Goal: Find specific page/section: Find specific page/section

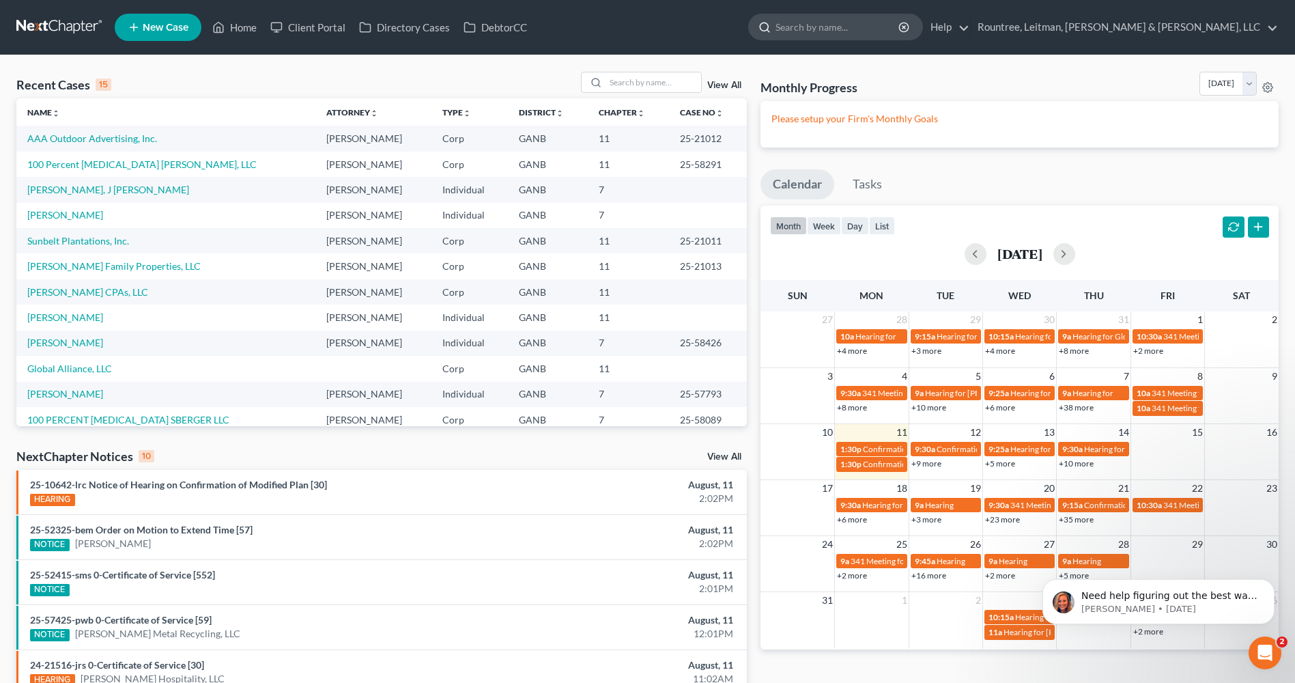
click at [900, 26] on input "search" at bounding box center [838, 26] width 125 height 25
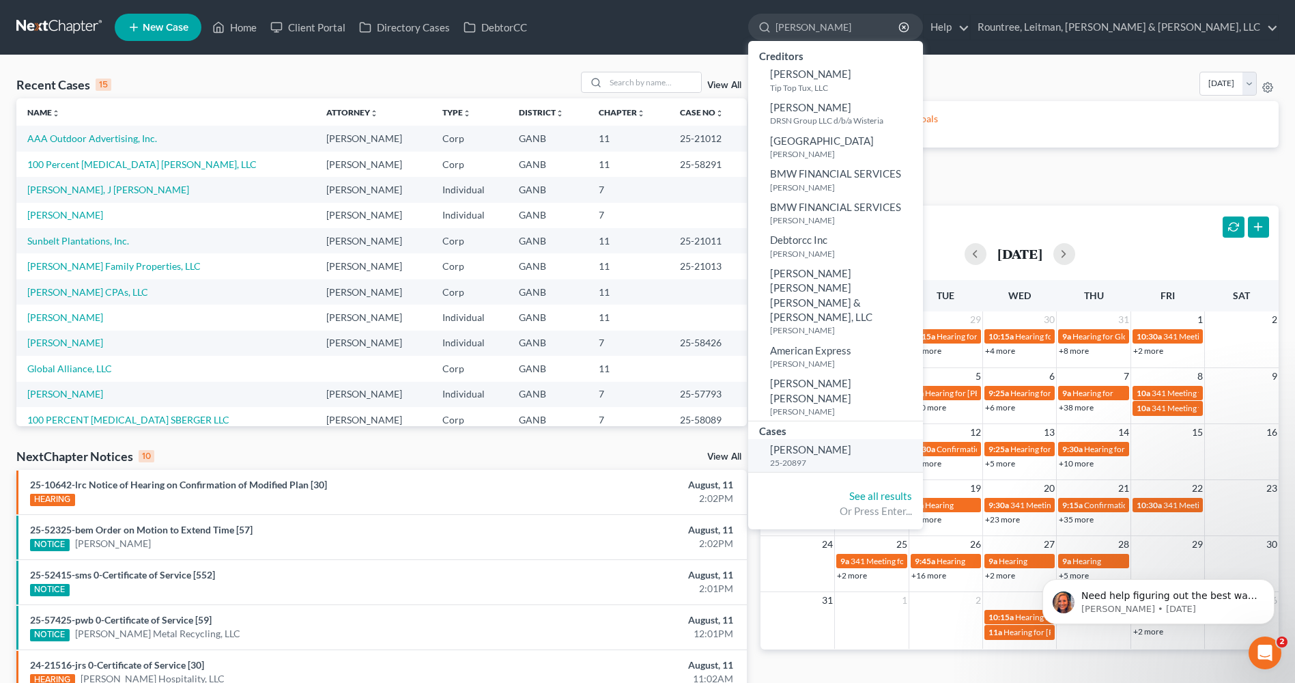
type input "[PERSON_NAME]"
click at [851, 443] on span "[PERSON_NAME]" at bounding box center [810, 449] width 81 height 12
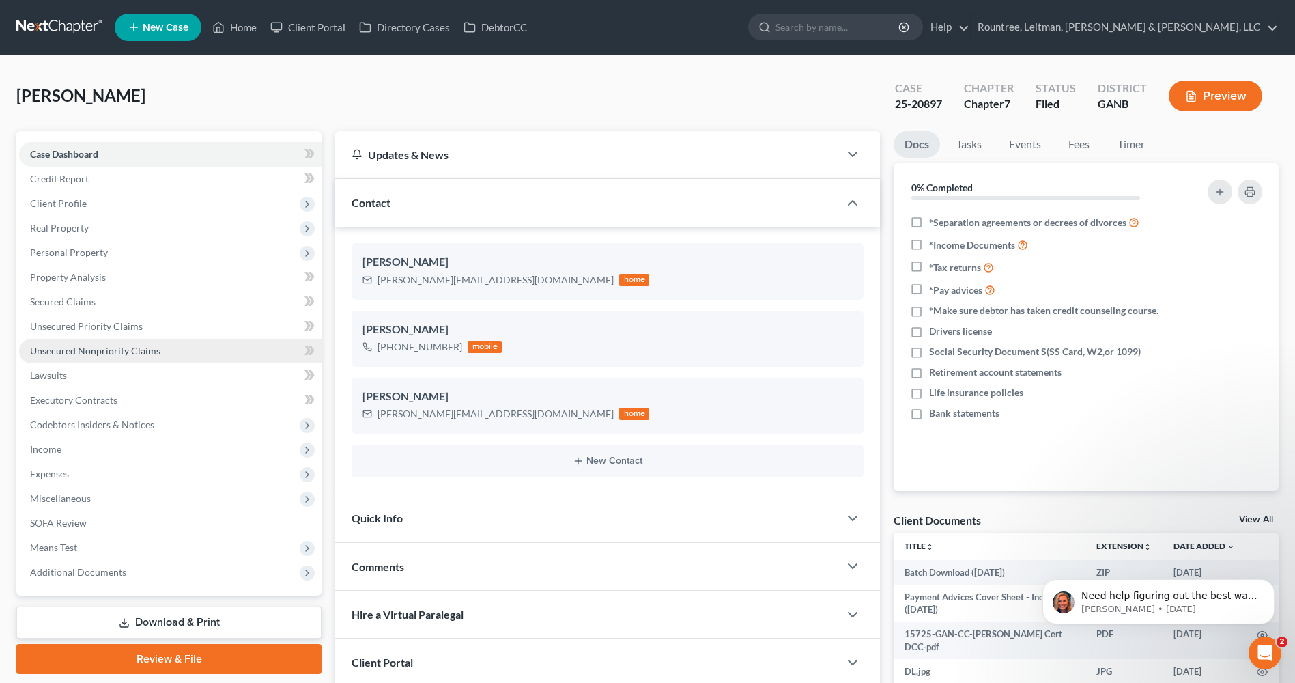
click at [134, 349] on span "Unsecured Nonpriority Claims" at bounding box center [95, 351] width 130 height 12
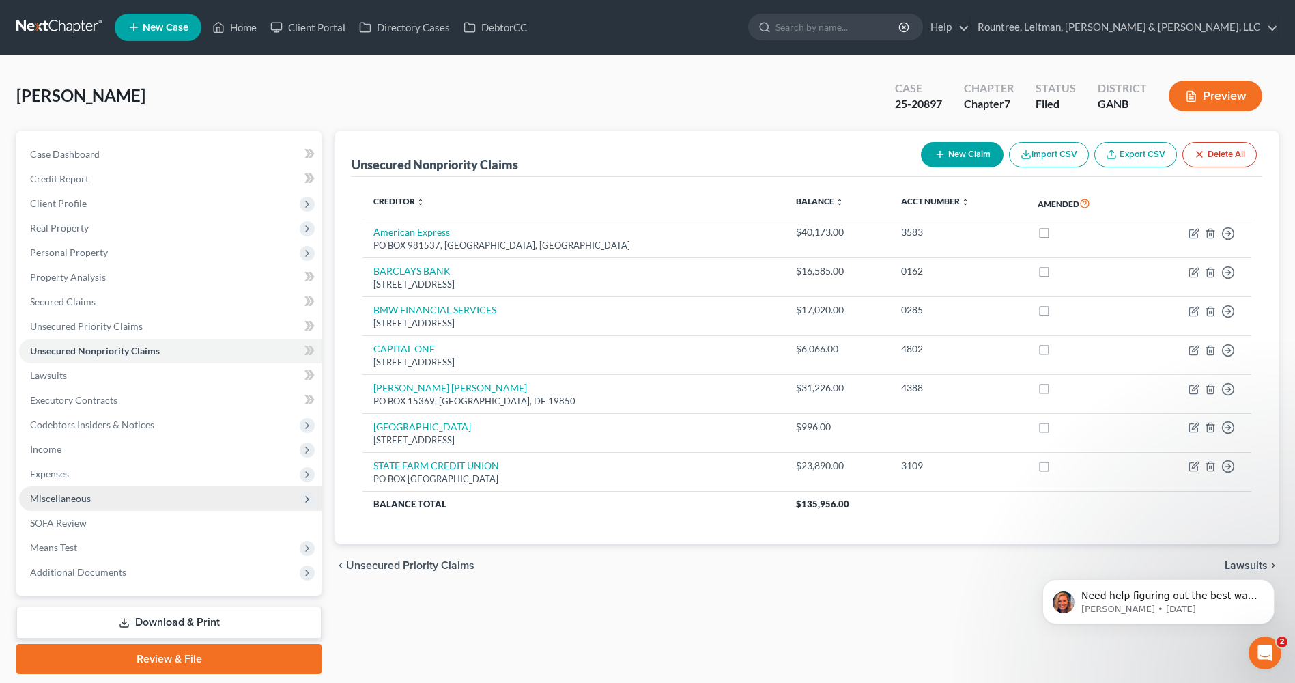
click at [96, 493] on span "Miscellaneous" at bounding box center [170, 498] width 302 height 25
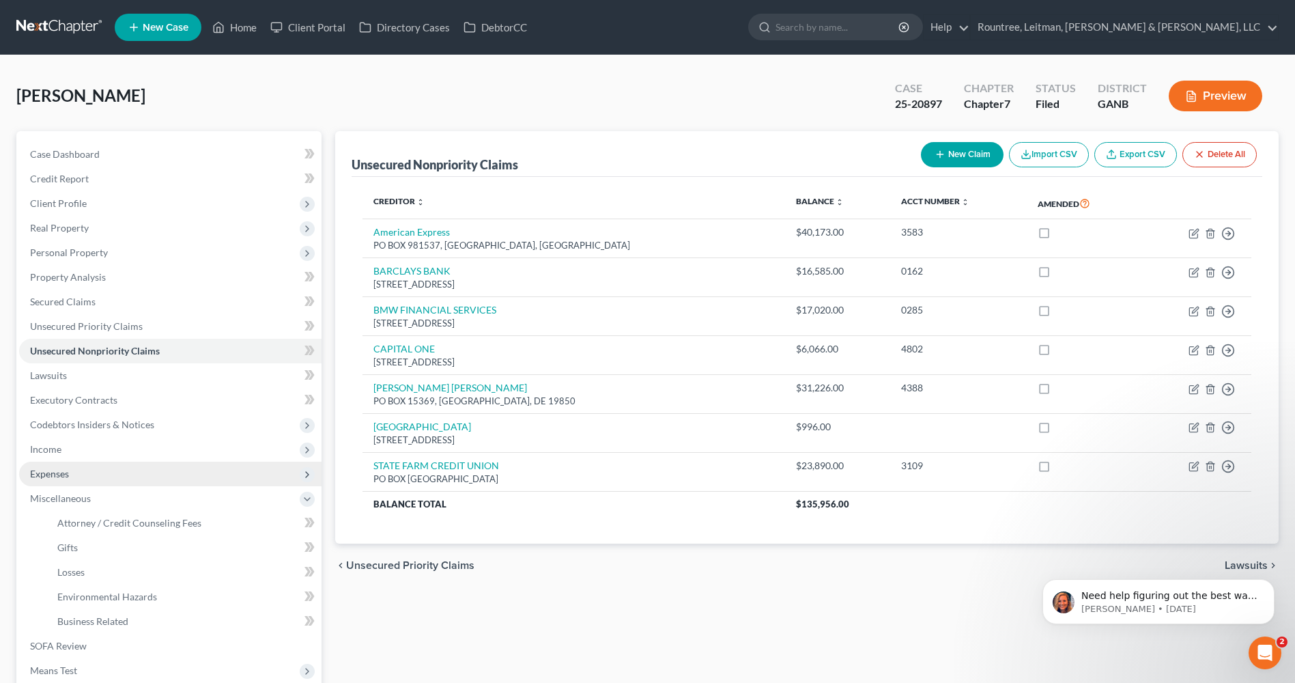
click at [100, 471] on span "Expenses" at bounding box center [170, 474] width 302 height 25
click at [94, 445] on span "Income" at bounding box center [170, 449] width 302 height 25
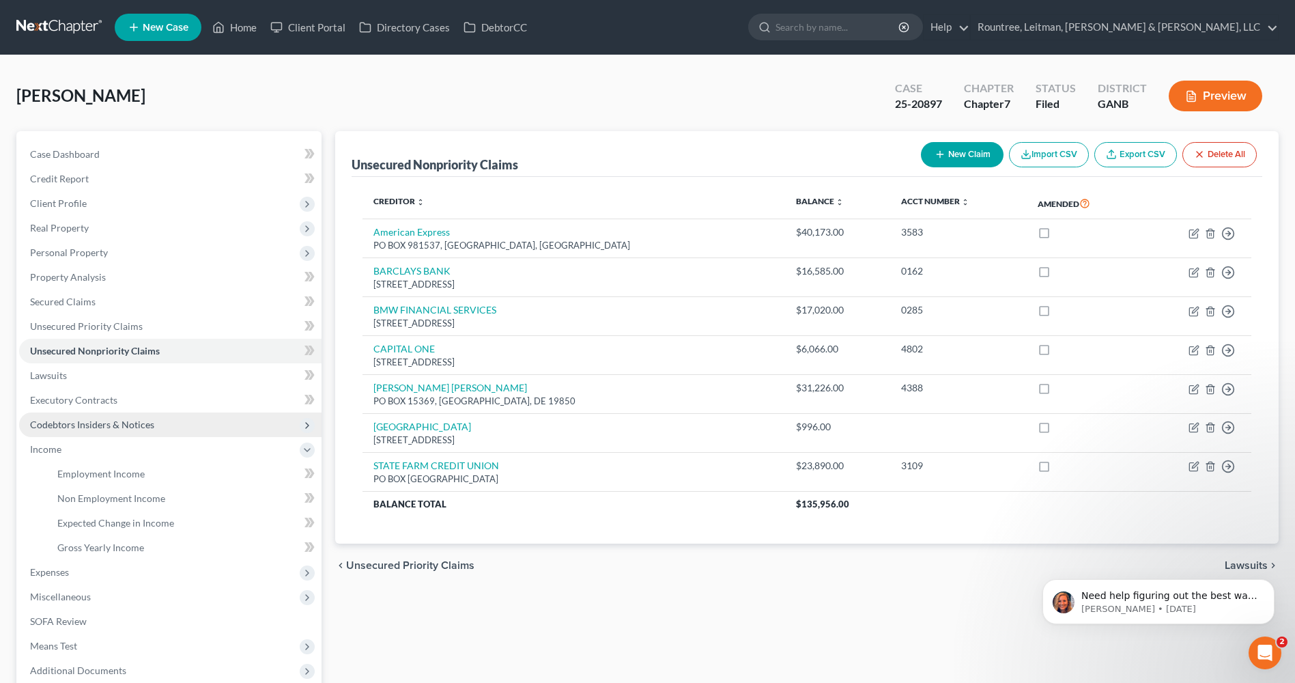
click at [124, 418] on span "Codebtors Insiders & Notices" at bounding box center [92, 424] width 124 height 12
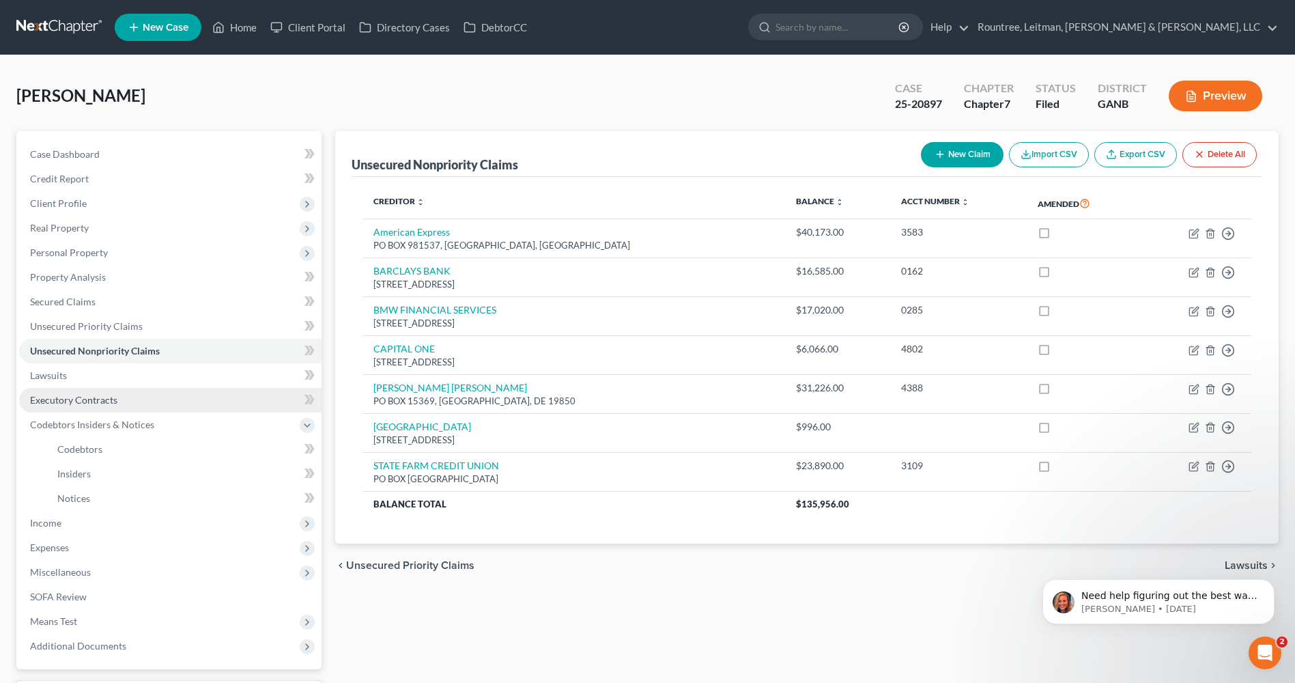
click at [126, 406] on link "Executory Contracts" at bounding box center [170, 400] width 302 height 25
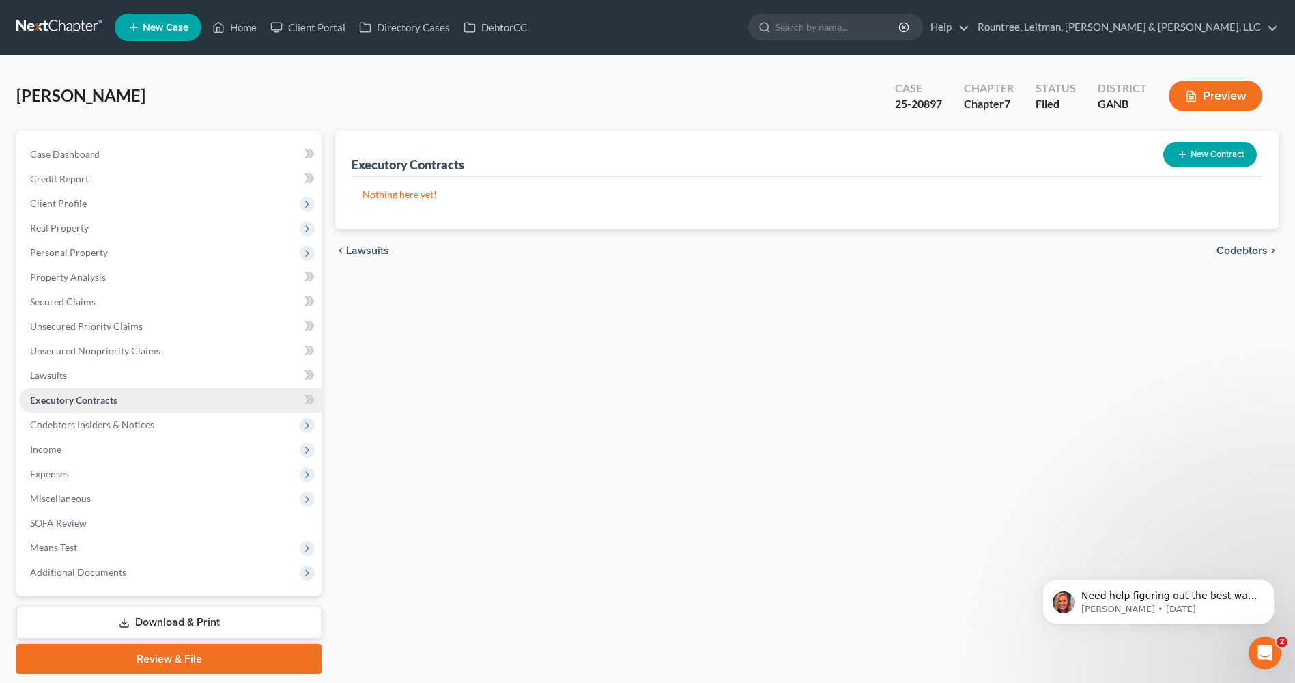
click at [135, 388] on link "Executory Contracts" at bounding box center [170, 400] width 302 height 25
click at [145, 380] on link "Lawsuits" at bounding box center [170, 375] width 302 height 25
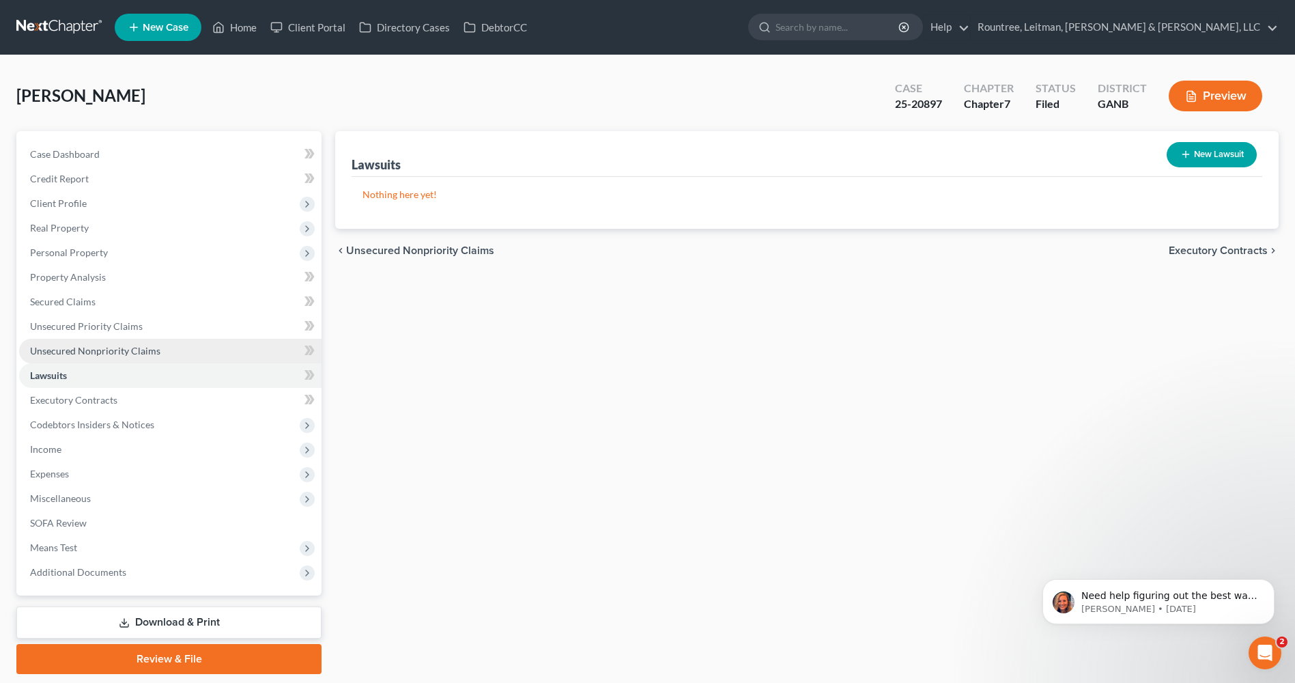
click at [164, 358] on link "Unsecured Nonpriority Claims" at bounding box center [170, 351] width 302 height 25
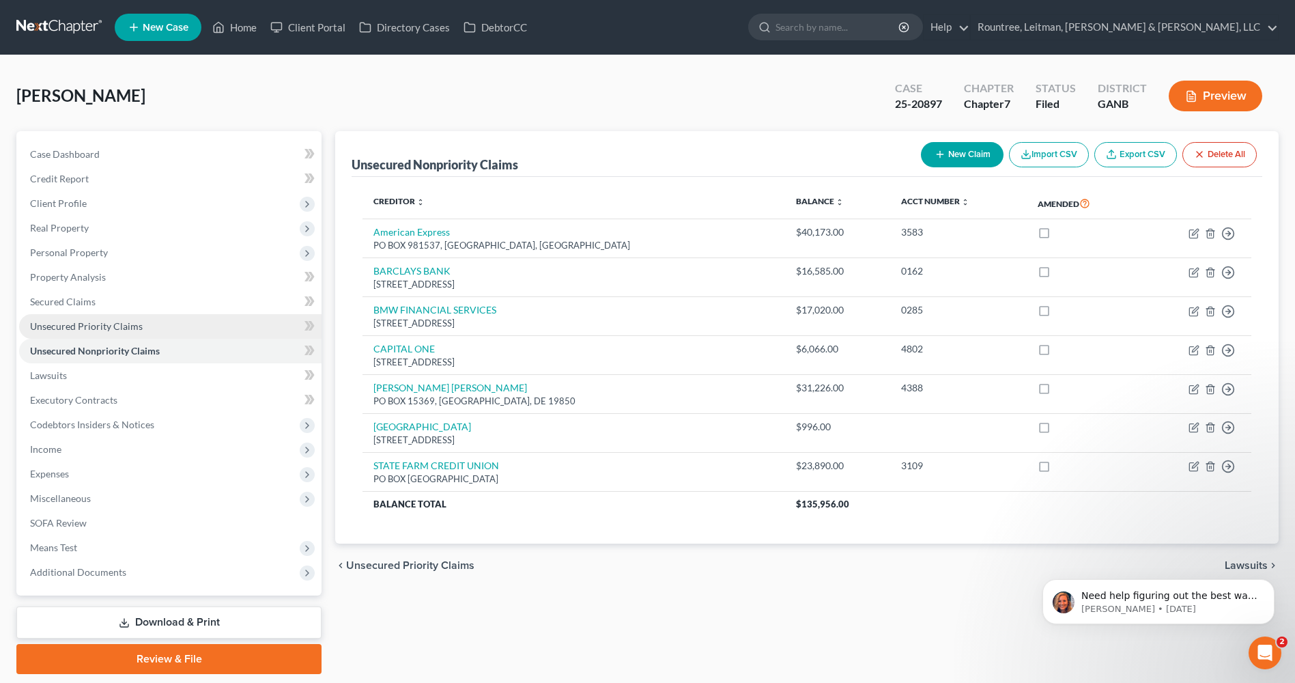
click at [177, 328] on link "Unsecured Priority Claims" at bounding box center [170, 326] width 302 height 25
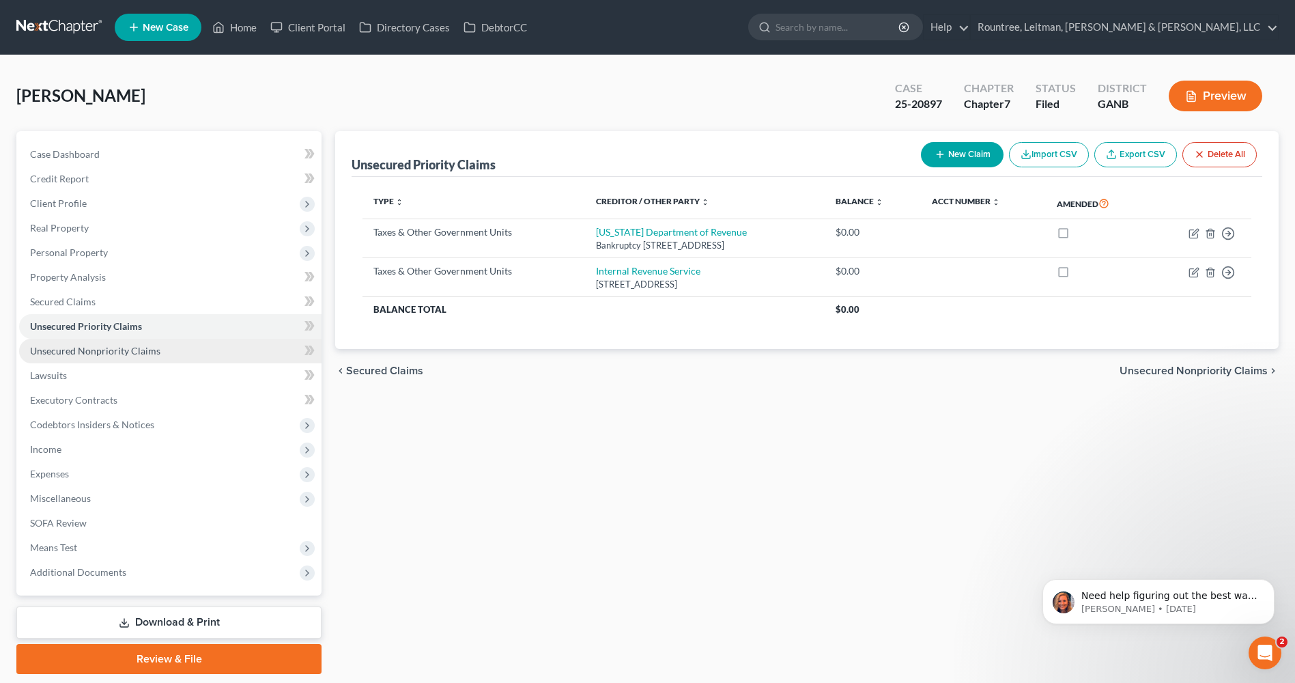
click at [191, 354] on link "Unsecured Nonpriority Claims" at bounding box center [170, 351] width 302 height 25
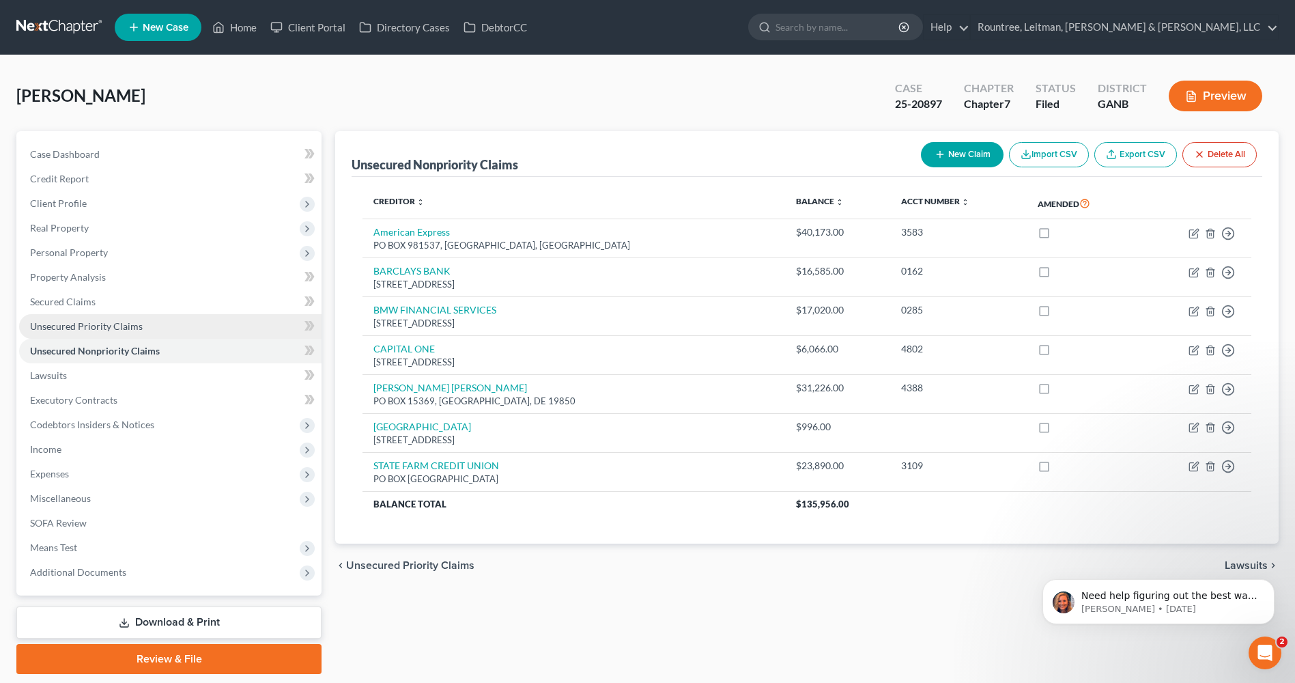
click at [196, 326] on link "Unsecured Priority Claims" at bounding box center [170, 326] width 302 height 25
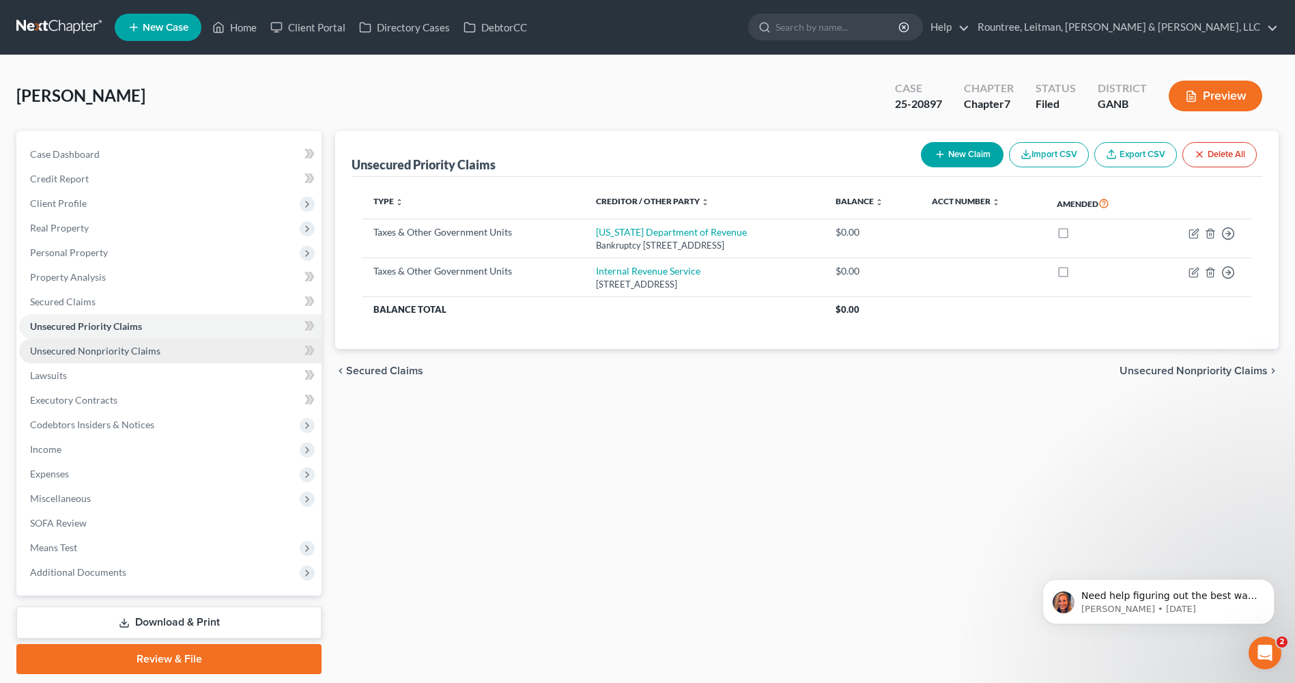
click at [196, 352] on link "Unsecured Nonpriority Claims" at bounding box center [170, 351] width 302 height 25
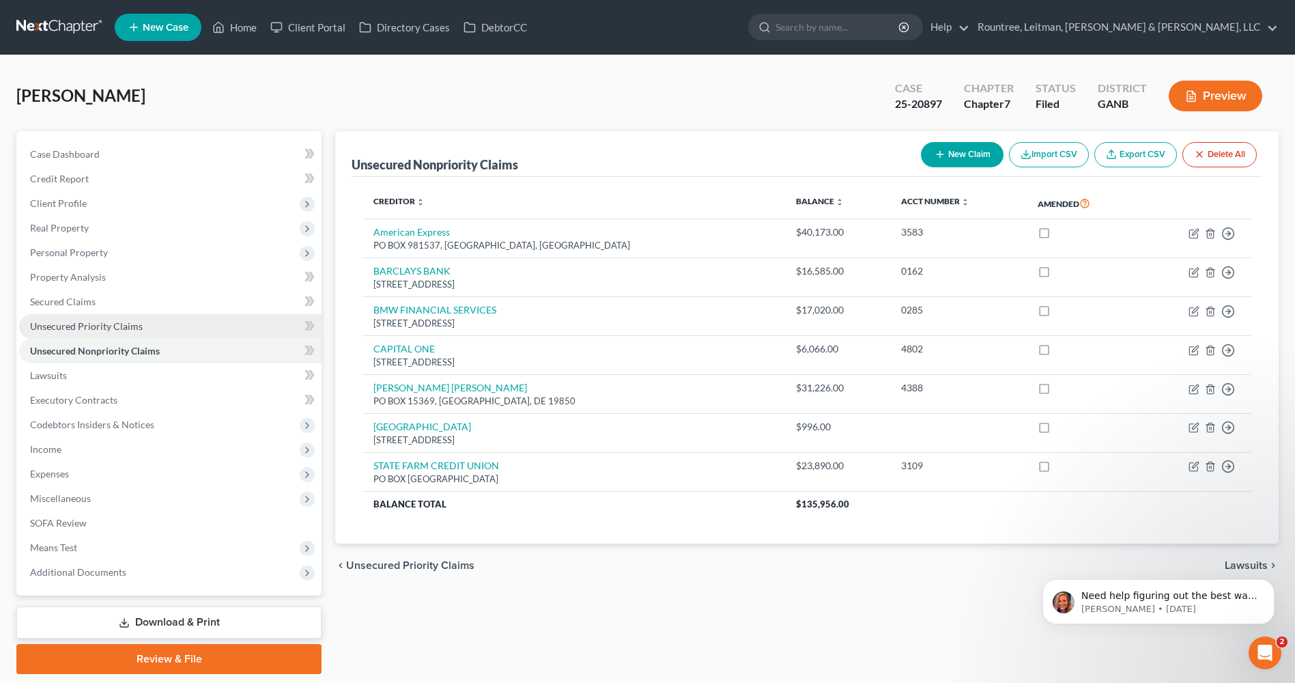
click at [195, 317] on link "Unsecured Priority Claims" at bounding box center [170, 326] width 302 height 25
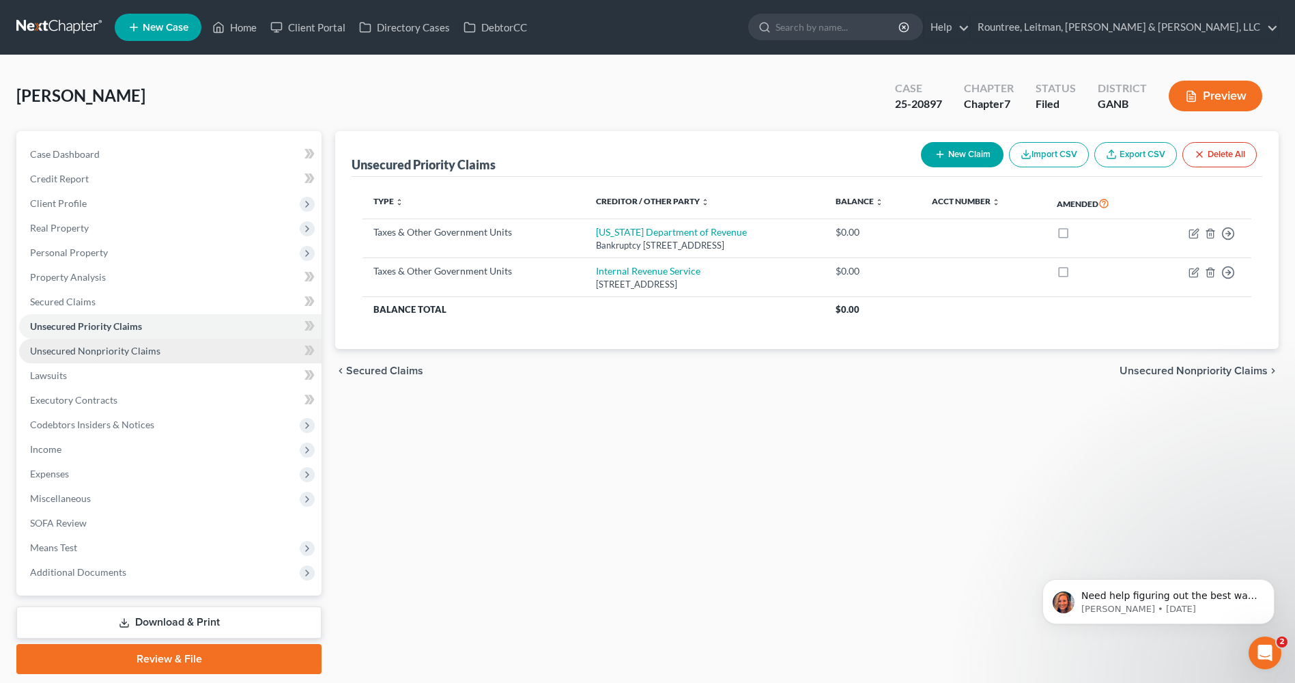
click at [184, 350] on link "Unsecured Nonpriority Claims" at bounding box center [170, 351] width 302 height 25
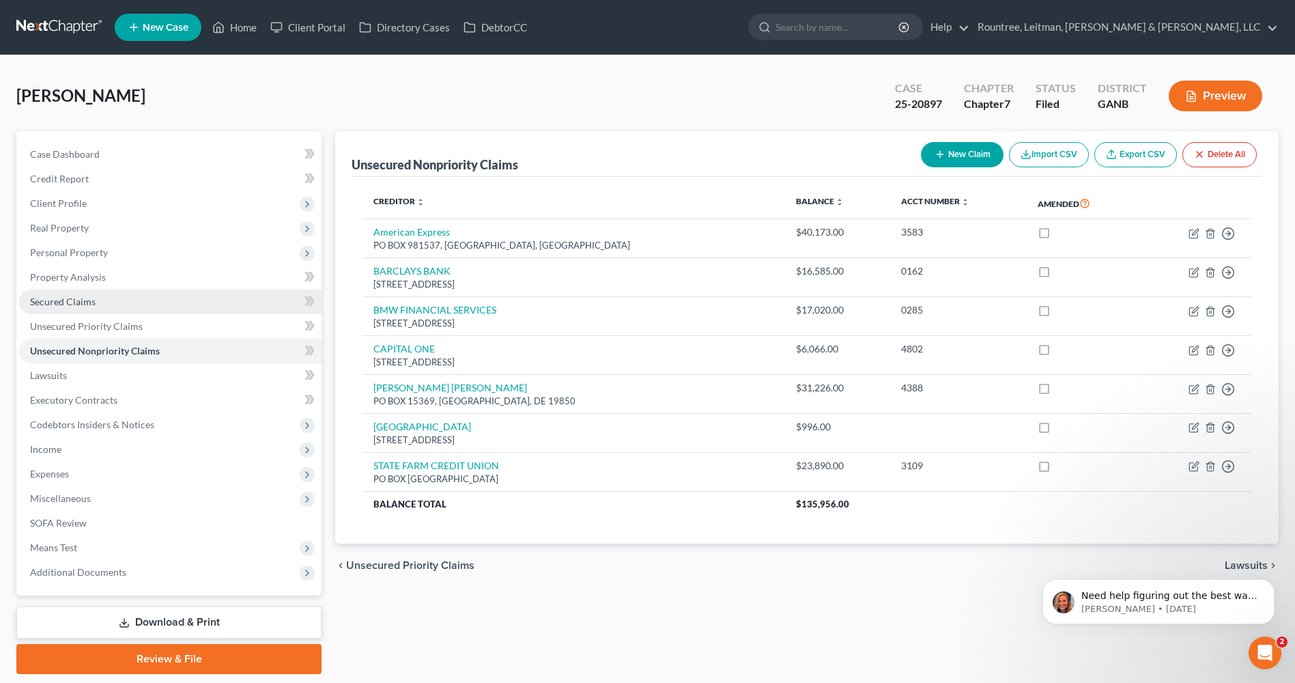
click at [130, 304] on link "Secured Claims" at bounding box center [170, 301] width 302 height 25
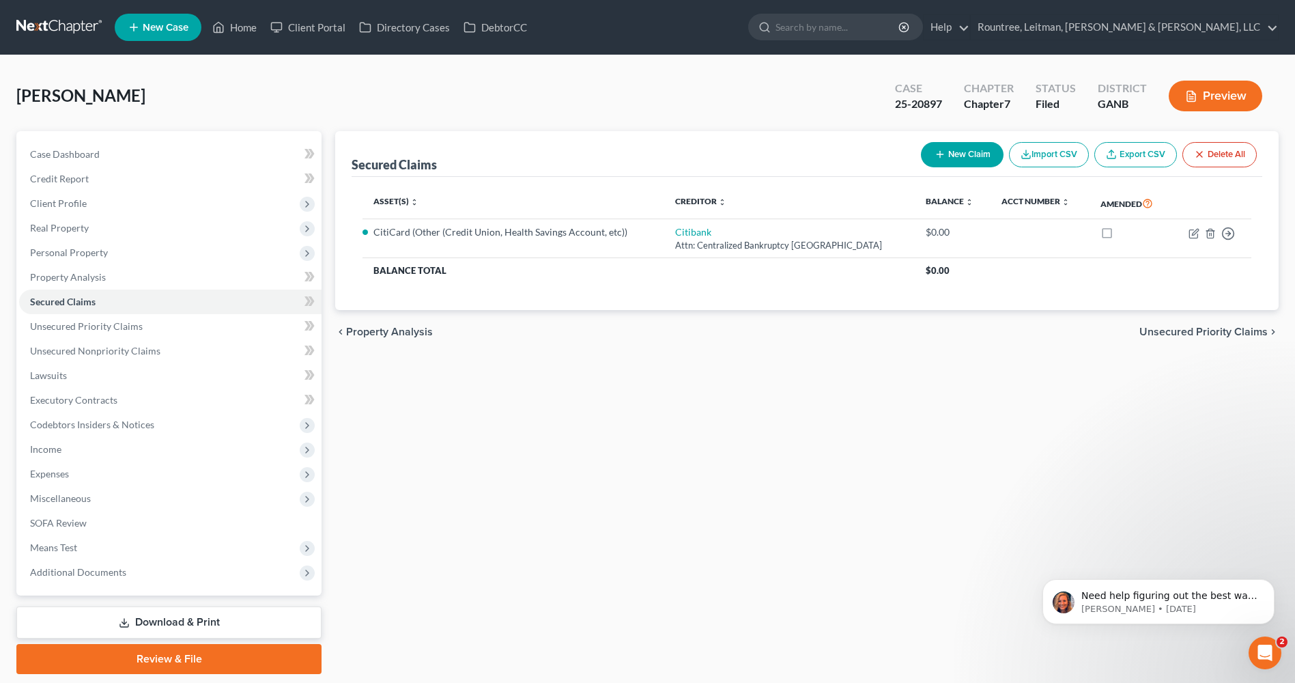
click at [645, 5] on nav "Home New Case Client Portal Directory Cases DebtorCC Rountree, Leitman, [PERSON…" at bounding box center [647, 27] width 1295 height 55
click at [104, 154] on link "Case Dashboard" at bounding box center [170, 154] width 302 height 25
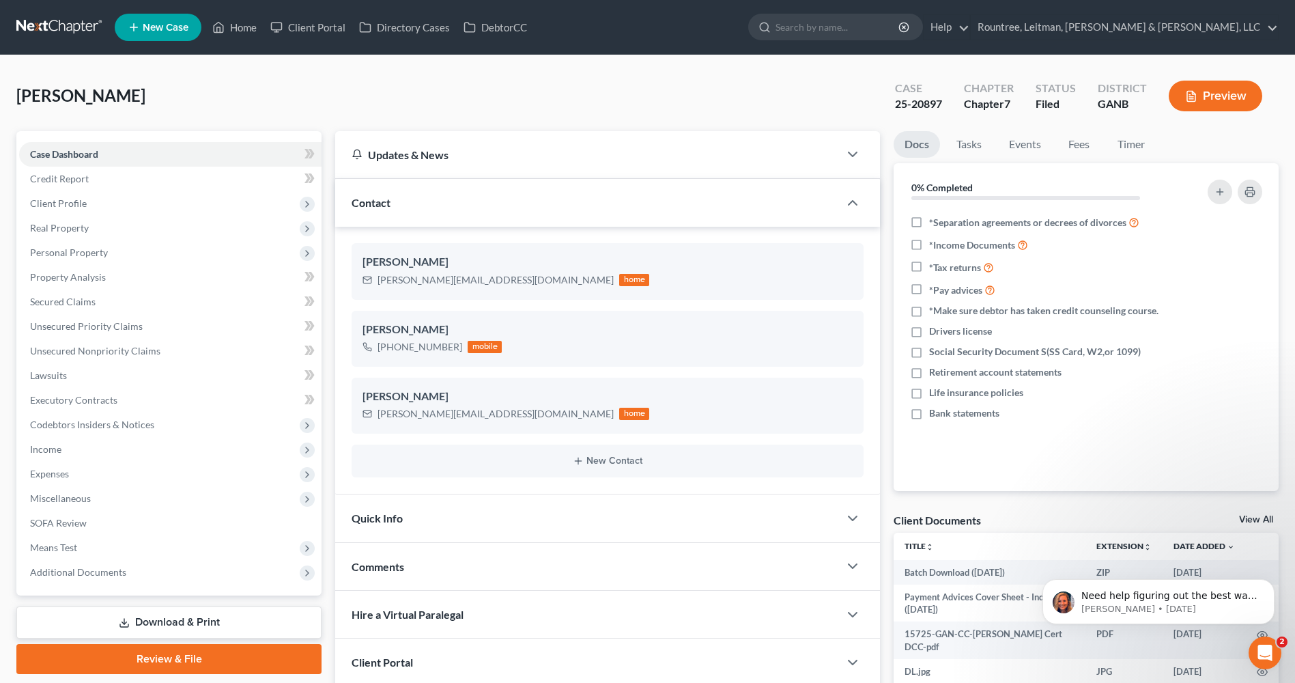
click at [1212, 92] on button "Preview" at bounding box center [1216, 96] width 94 height 31
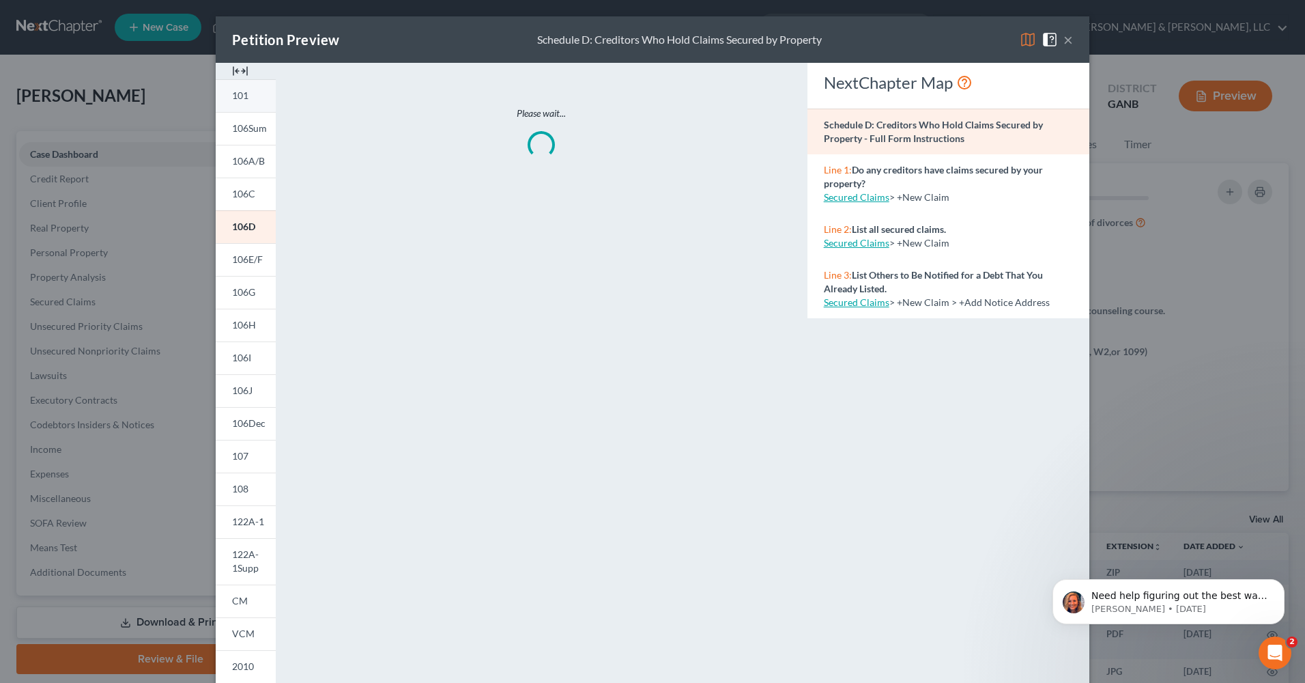
click at [240, 100] on span "101" at bounding box center [240, 95] width 16 height 12
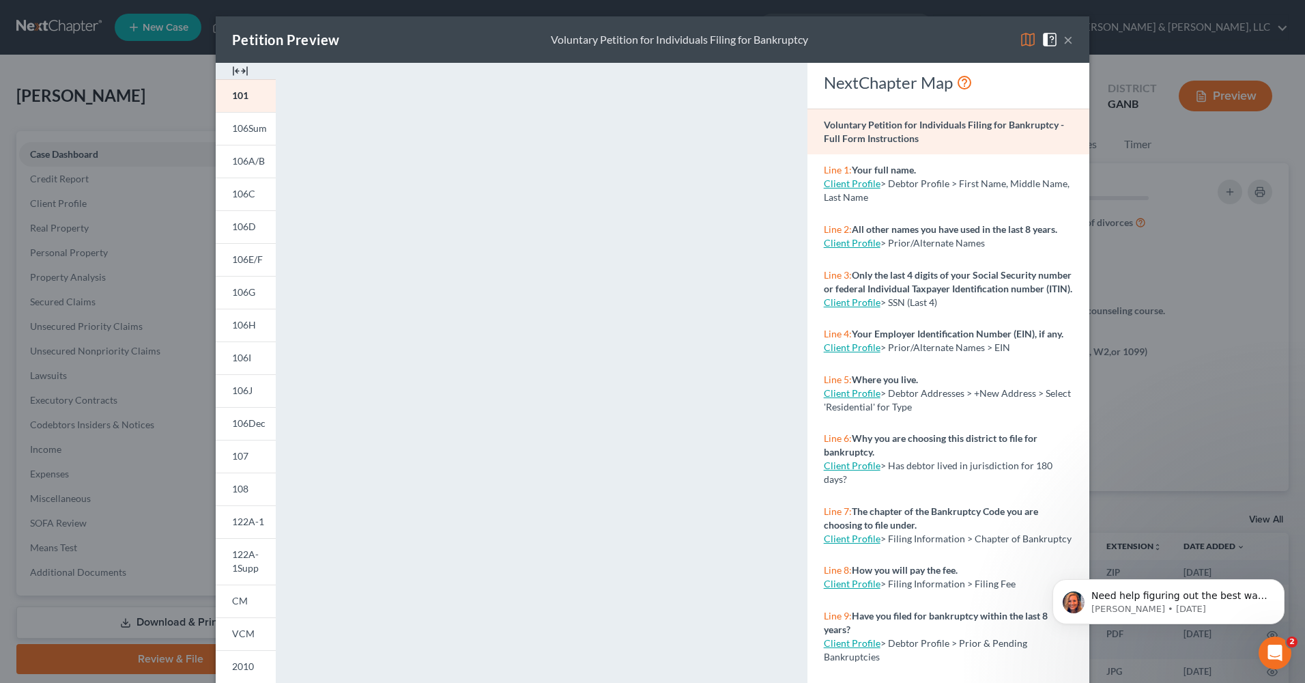
click at [1065, 42] on button "×" at bounding box center [1069, 39] width 10 height 16
